Goal: Task Accomplishment & Management: Manage account settings

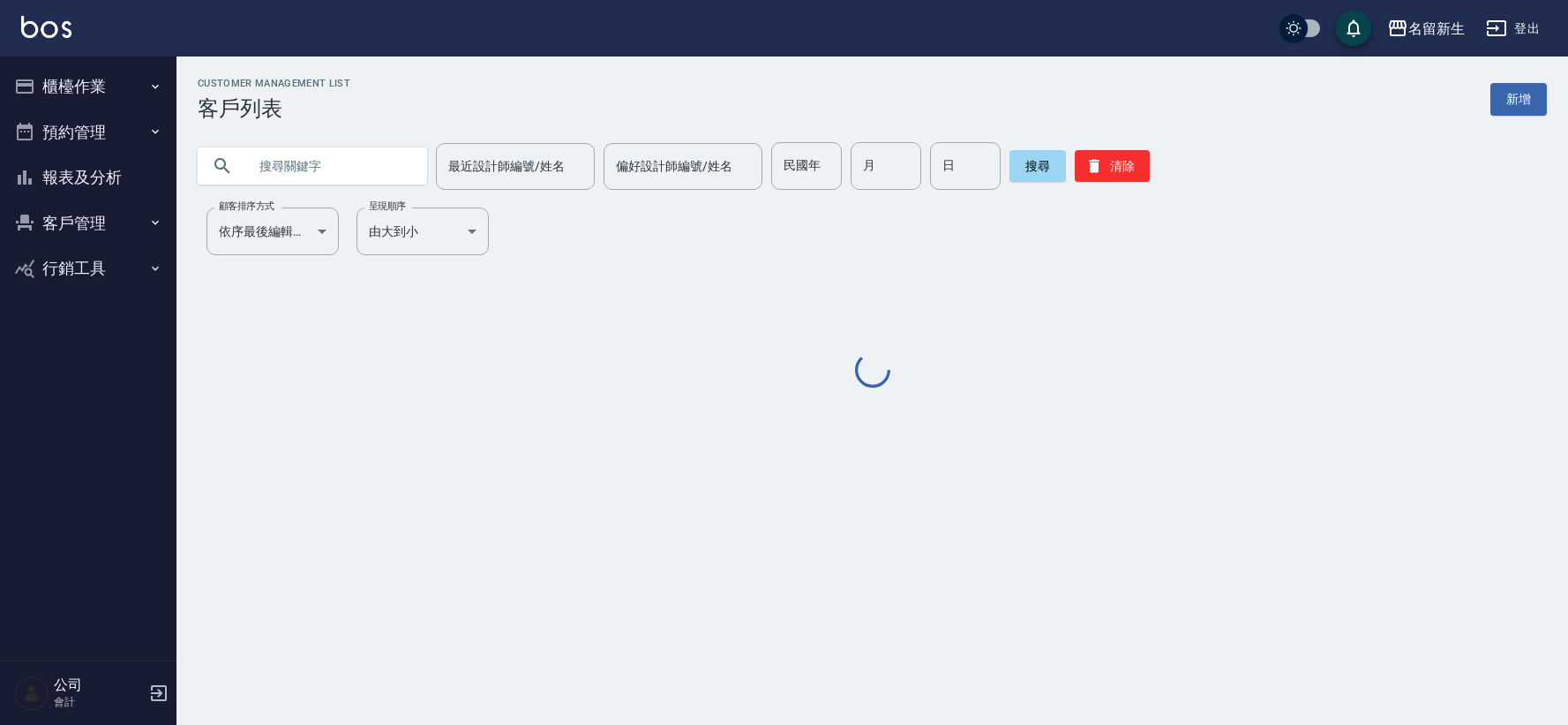
click at [364, 161] on input "text" at bounding box center [330, 166] width 166 height 48
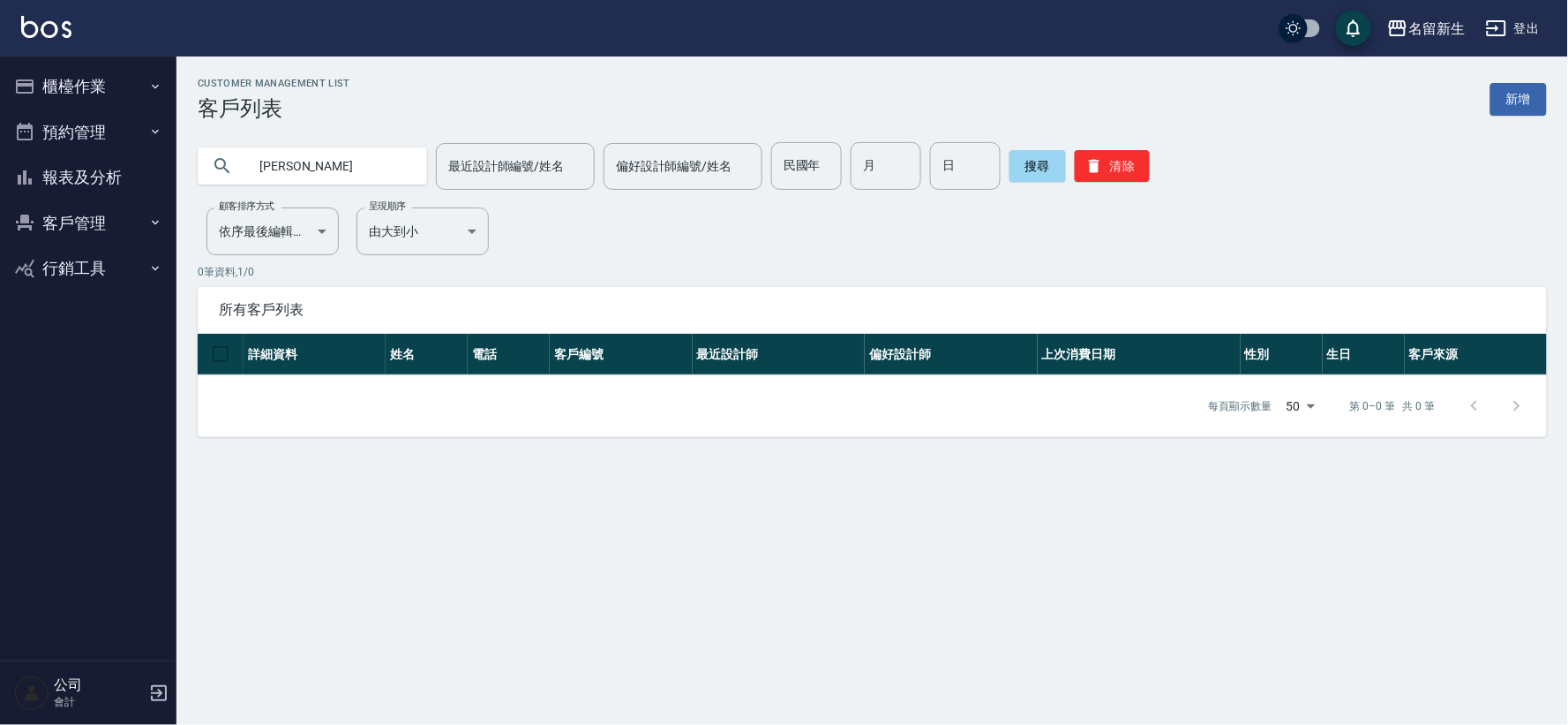
click at [271, 165] on input "李盛" at bounding box center [330, 166] width 166 height 48
type input "聖富"
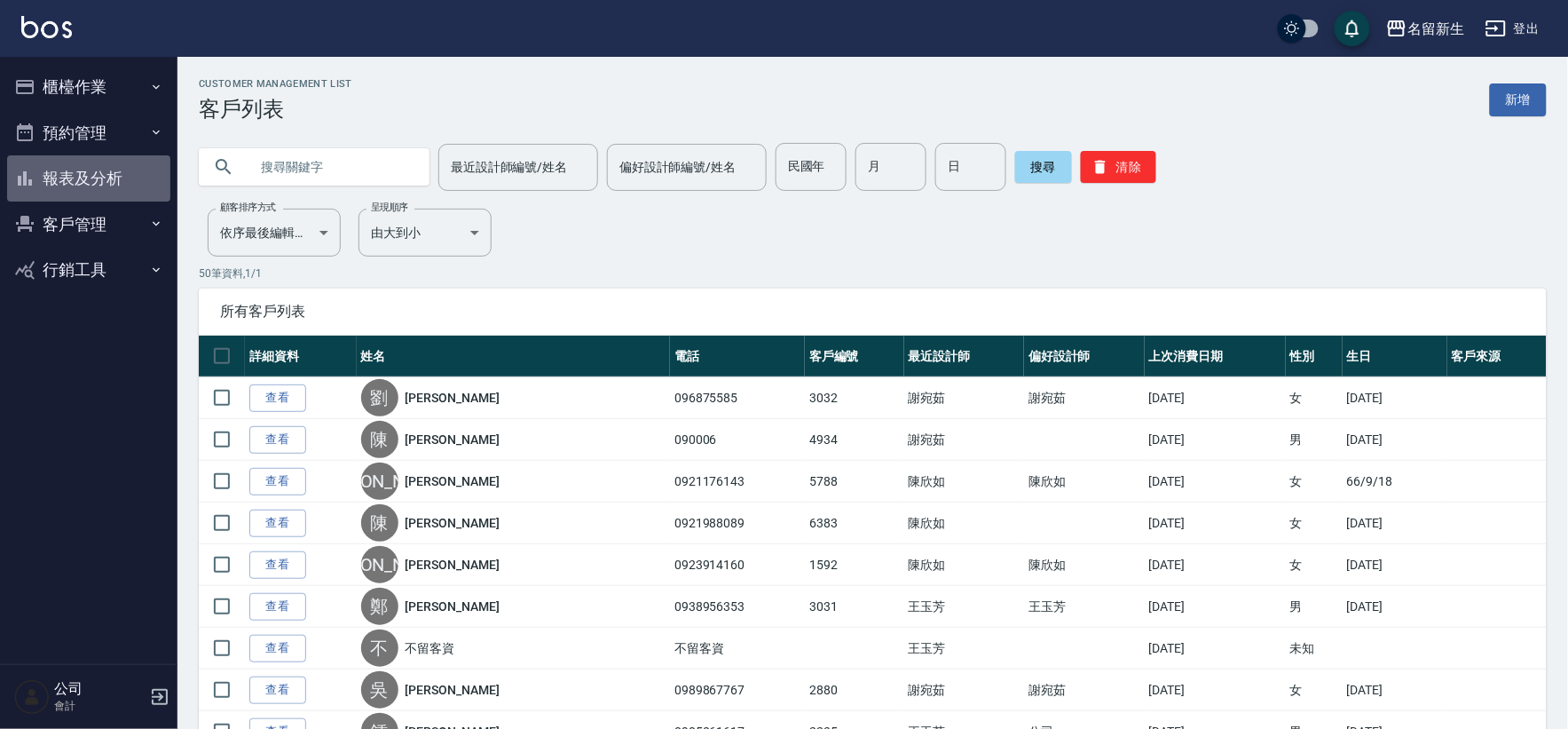
click at [95, 173] on button "報表及分析" at bounding box center [88, 178] width 163 height 46
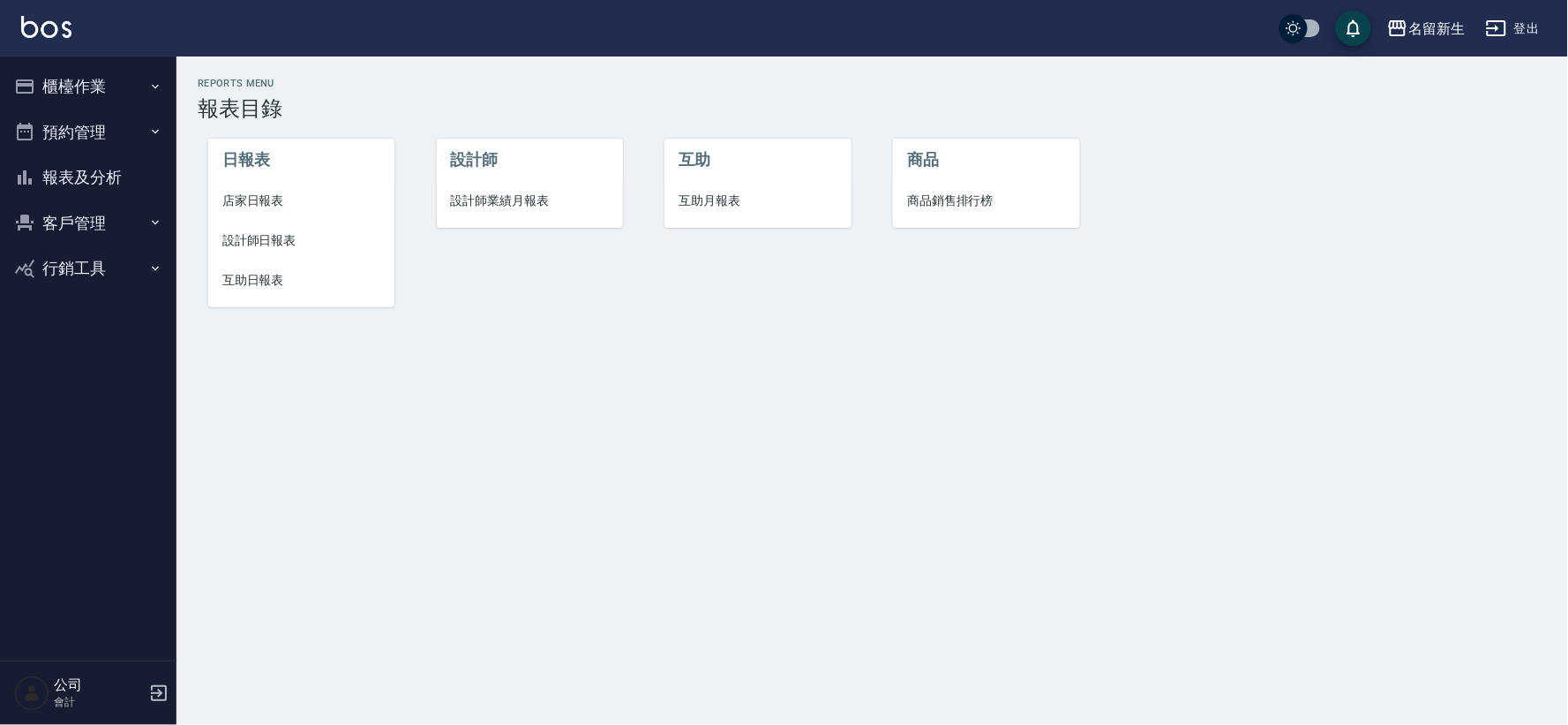
click at [507, 200] on span "設計師業績月報表" at bounding box center [530, 200] width 158 height 19
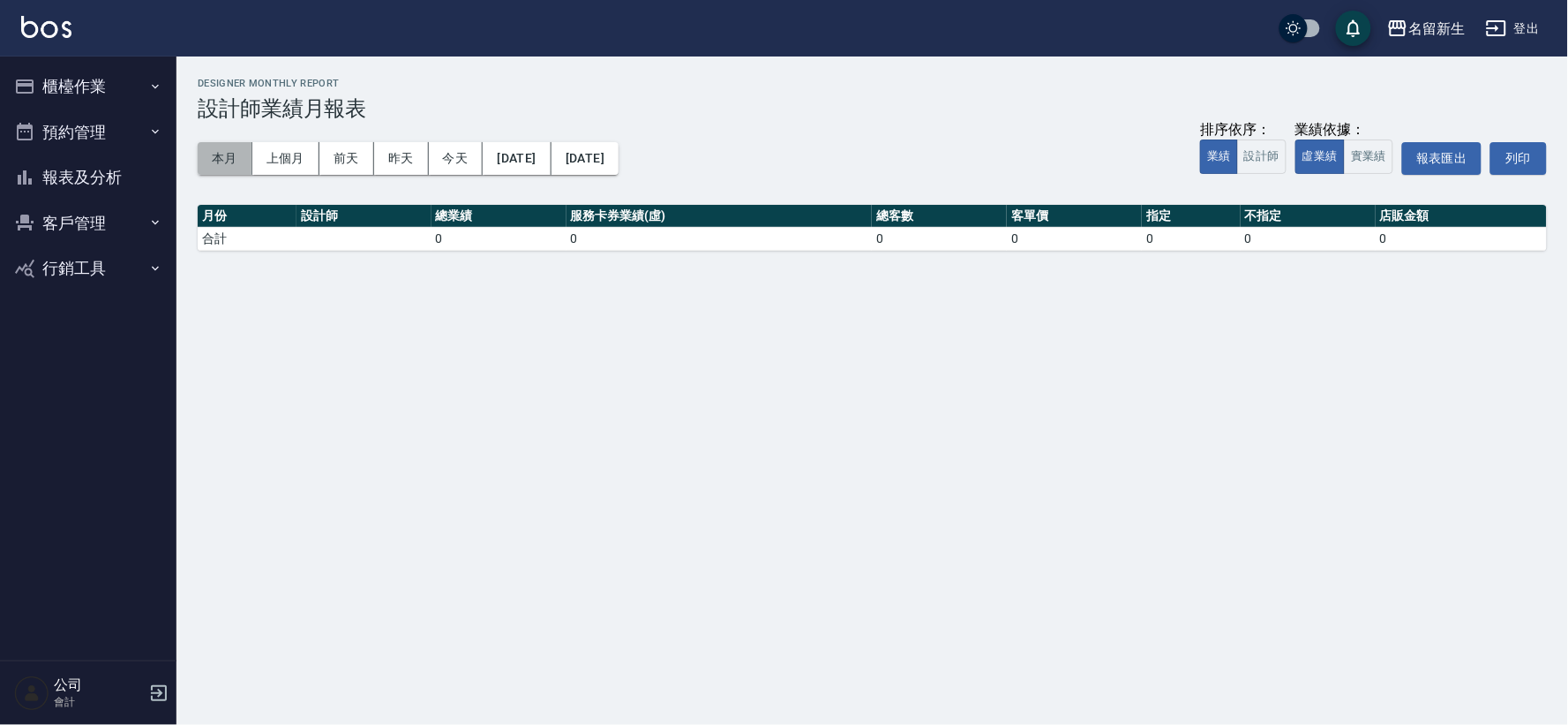
click at [242, 169] on button "本月" at bounding box center [225, 158] width 55 height 32
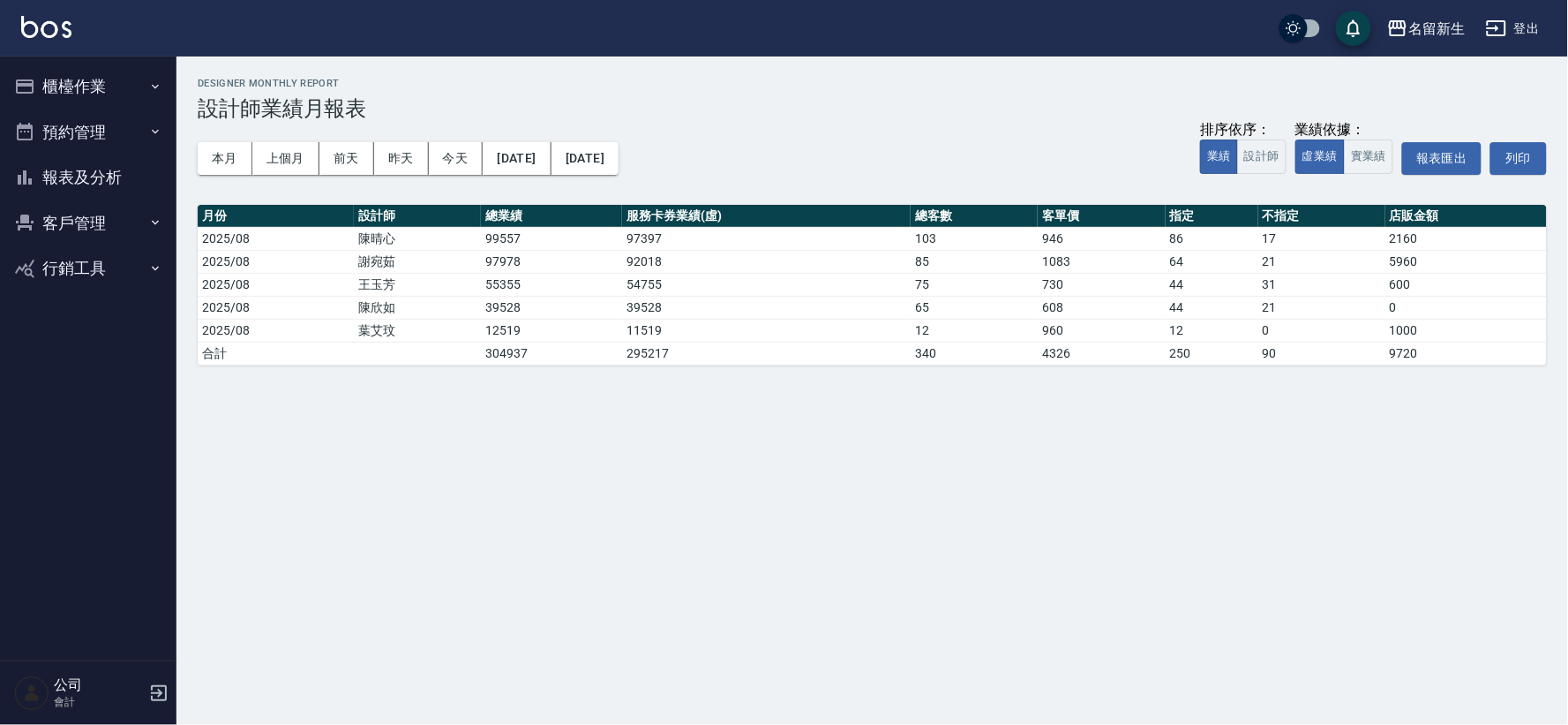
click at [92, 218] on button "客戶管理" at bounding box center [87, 223] width 162 height 46
click at [119, 285] on link "客戶列表" at bounding box center [87, 272] width 162 height 40
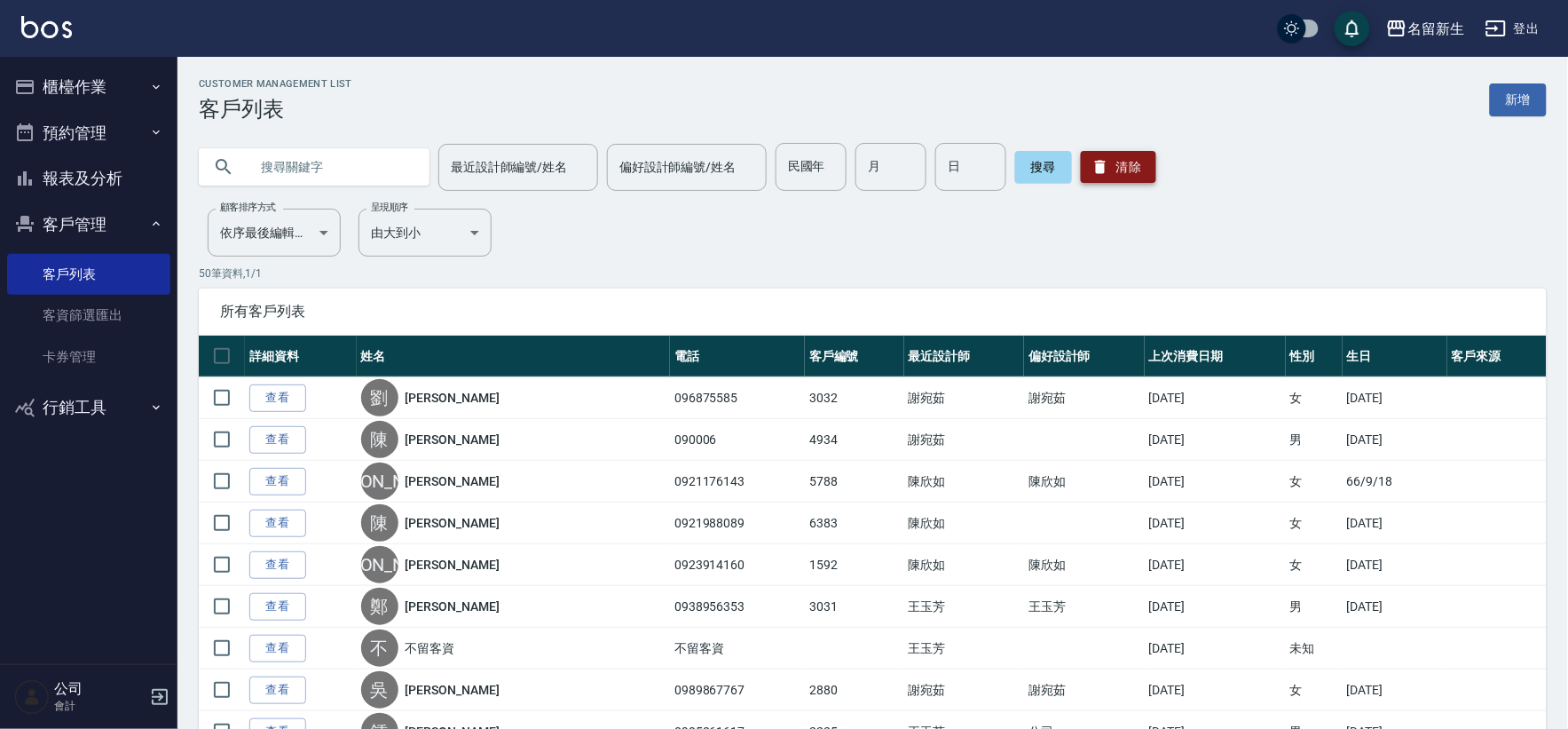
click at [1096, 162] on icon "button" at bounding box center [1101, 167] width 11 height 13
click at [777, 170] on input "民國年" at bounding box center [811, 167] width 71 height 48
type input "68"
type input "07"
type input "26"
